Goal: Check status: Check status

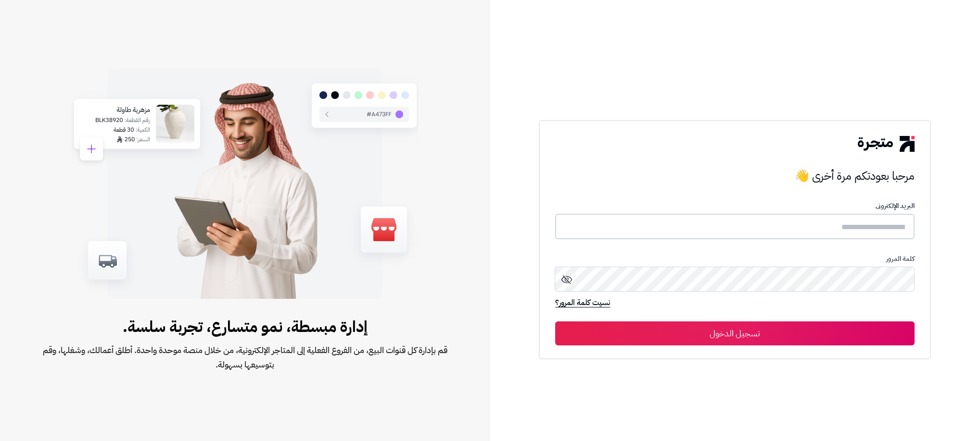
type input "**********"
click at [849, 338] on button "تسجيل الدخول" at bounding box center [734, 333] width 359 height 24
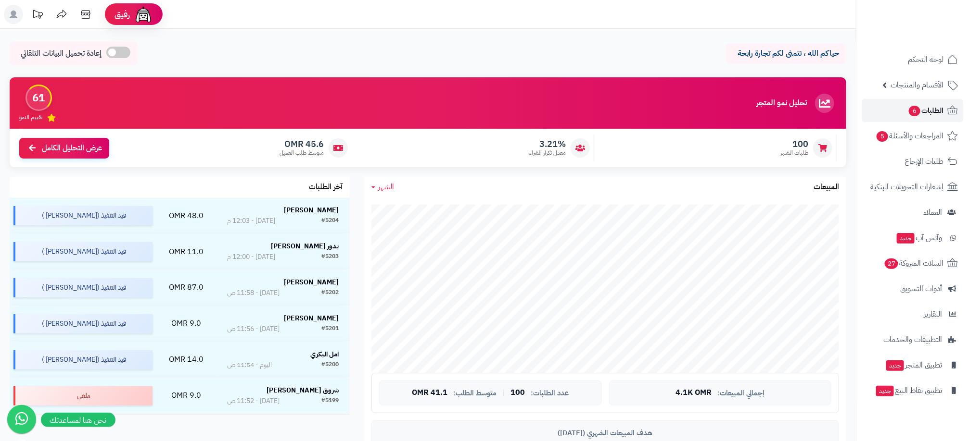
click at [932, 117] on span "الطلبات 6" at bounding box center [925, 110] width 36 height 13
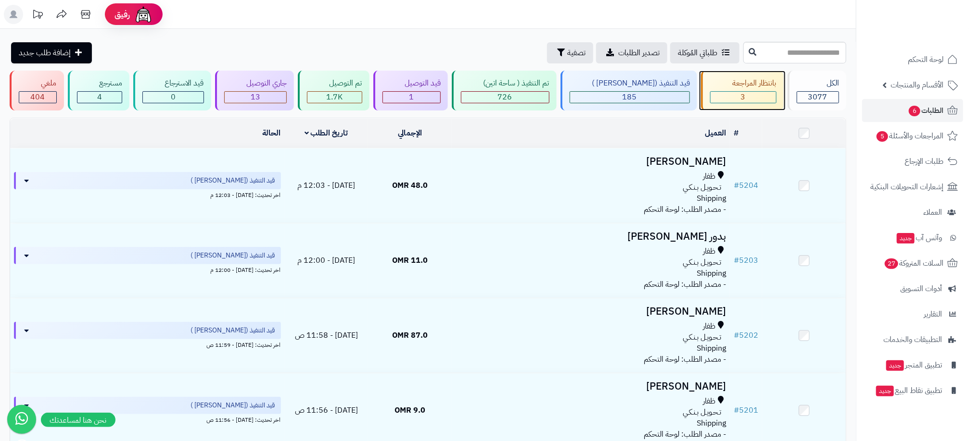
click at [757, 94] on div "3" at bounding box center [742, 97] width 65 height 11
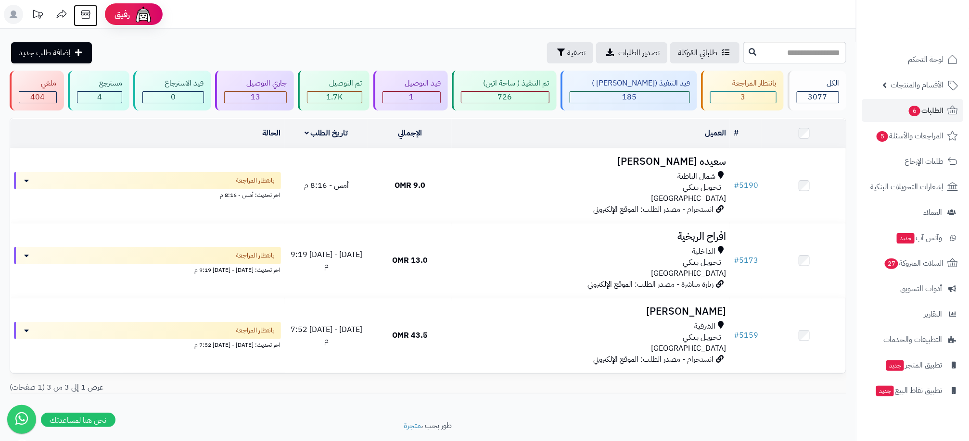
click at [87, 10] on icon at bounding box center [85, 14] width 19 height 19
click at [724, 97] on div "3" at bounding box center [742, 97] width 65 height 11
